Goal: Find specific page/section: Find specific page/section

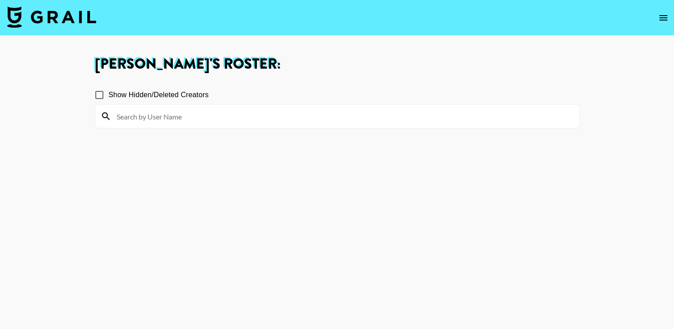
click at [665, 18] on icon "open drawer" at bounding box center [663, 17] width 11 height 11
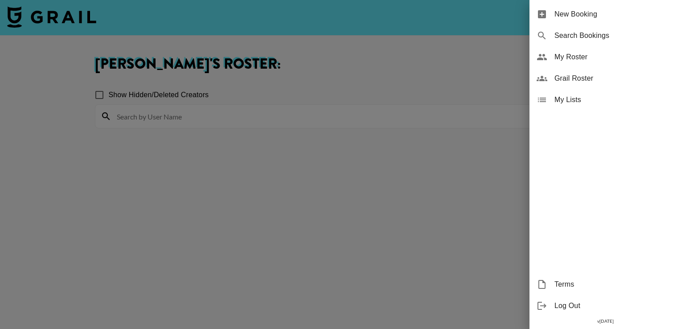
click at [567, 35] on span "Search Bookings" at bounding box center [613, 35] width 119 height 11
select select "id"
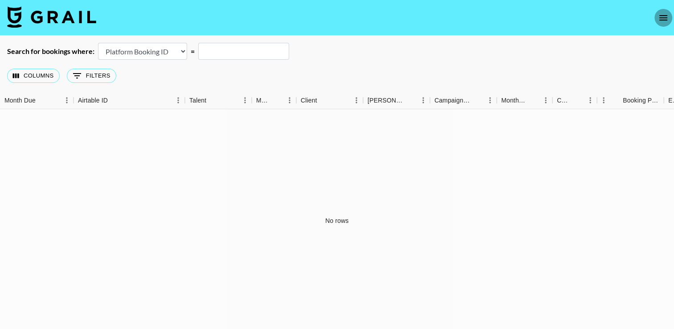
click at [658, 18] on icon "open drawer" at bounding box center [663, 17] width 11 height 11
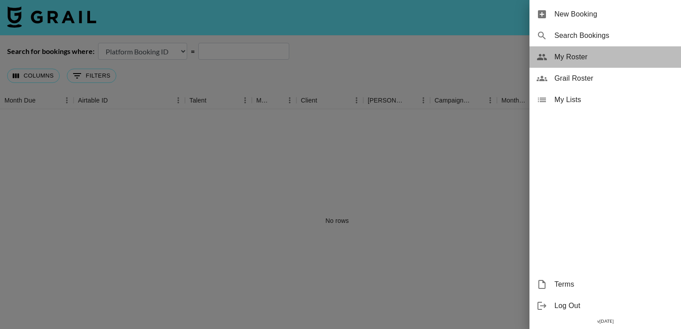
click at [573, 61] on span "My Roster" at bounding box center [613, 57] width 119 height 11
